Goal: Task Accomplishment & Management: Use online tool/utility

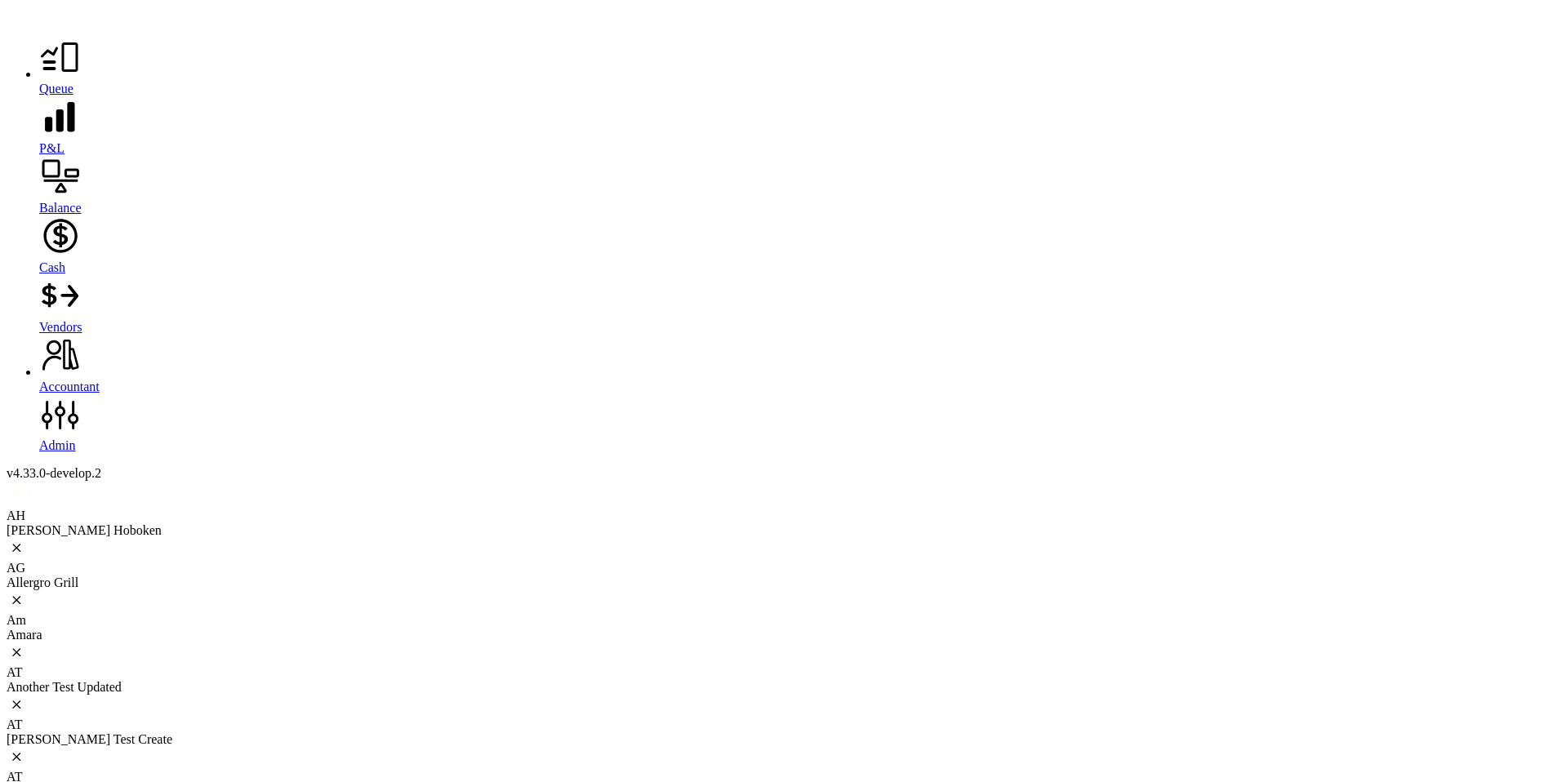
scroll to position [0, 35]
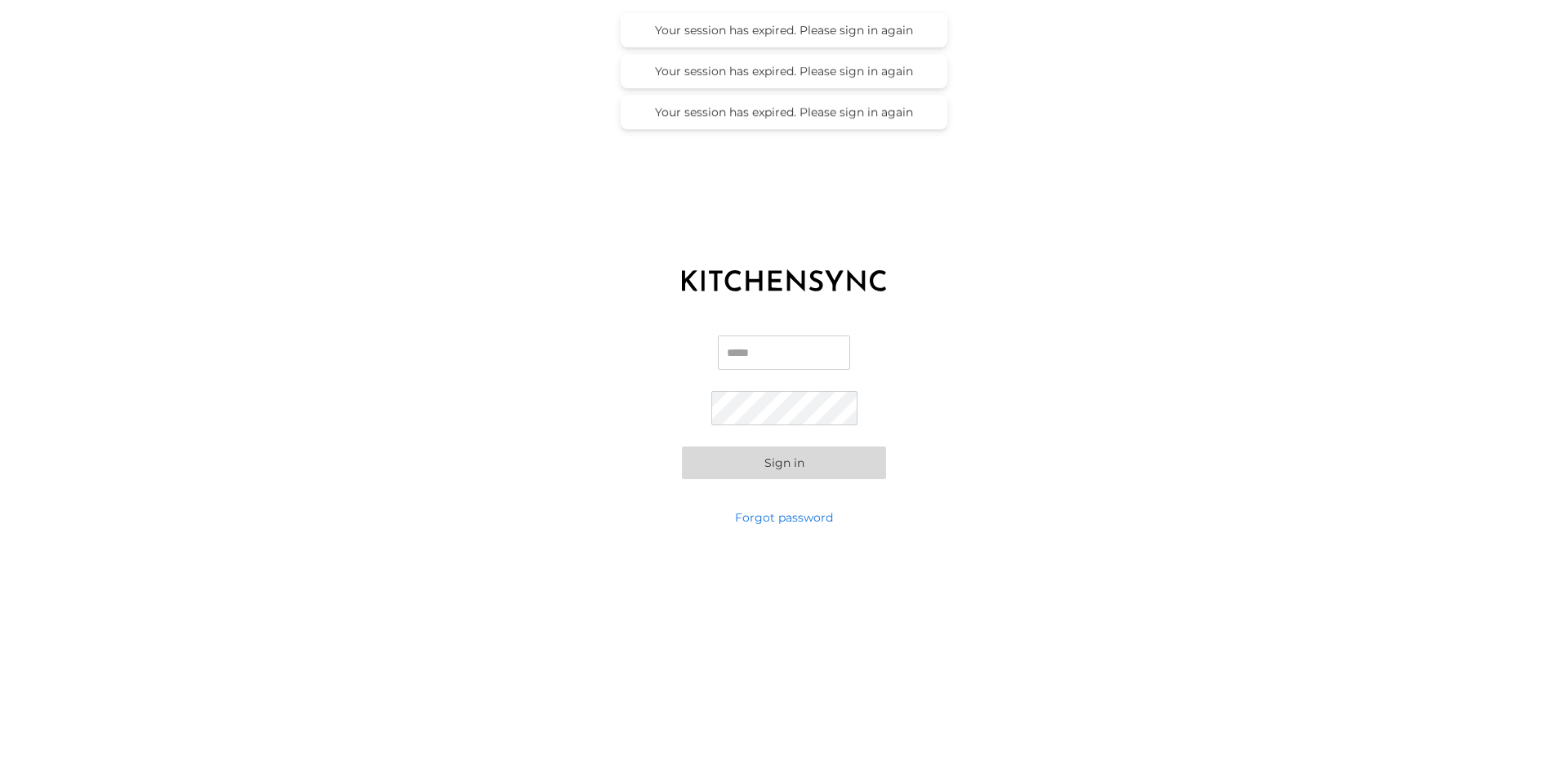
type input "**********"
click at [800, 460] on button "Sign in" at bounding box center [783, 463] width 204 height 33
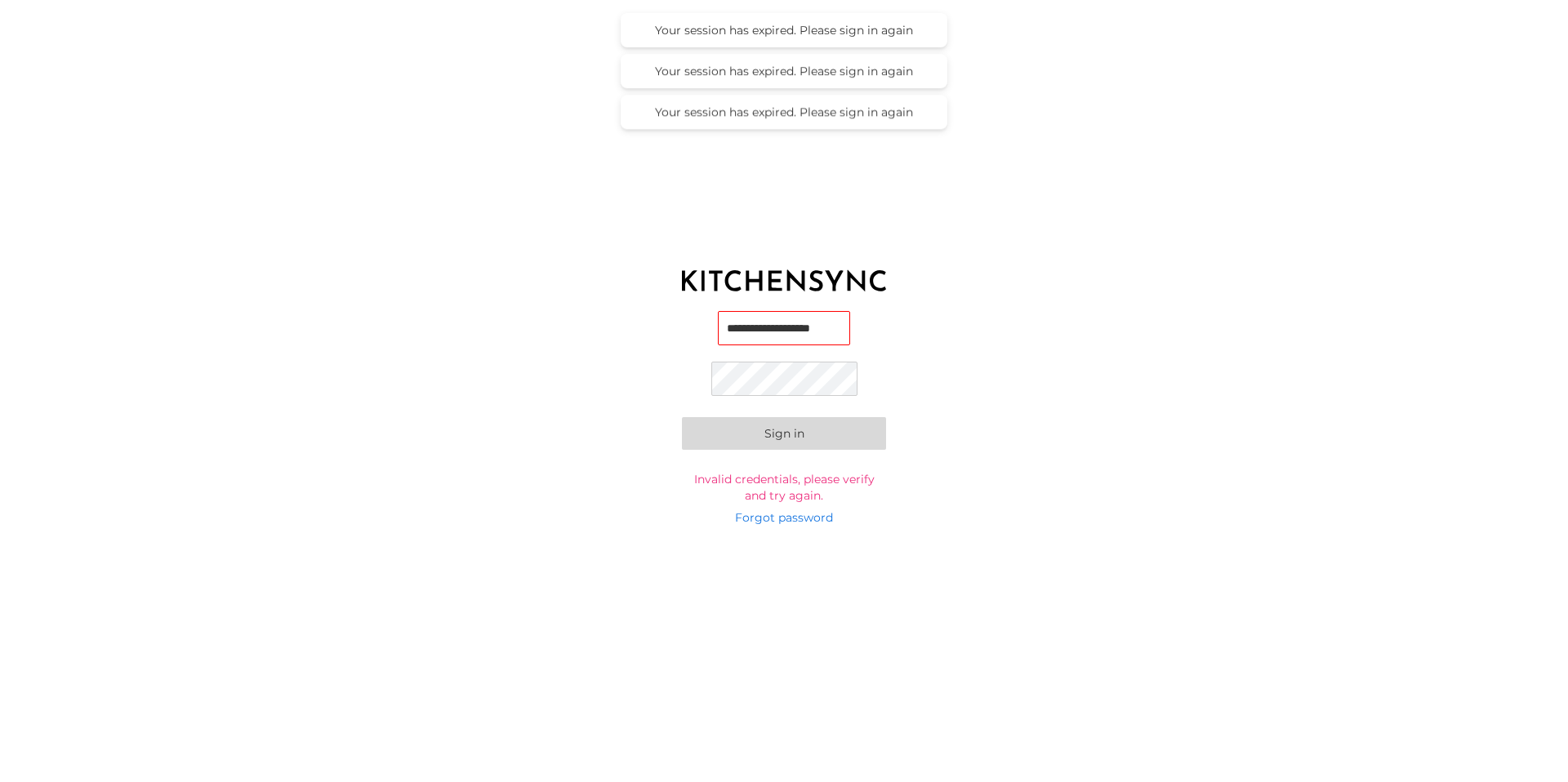
click at [795, 437] on button "Sign in" at bounding box center [783, 433] width 204 height 33
